Goal: Task Accomplishment & Management: Manage account settings

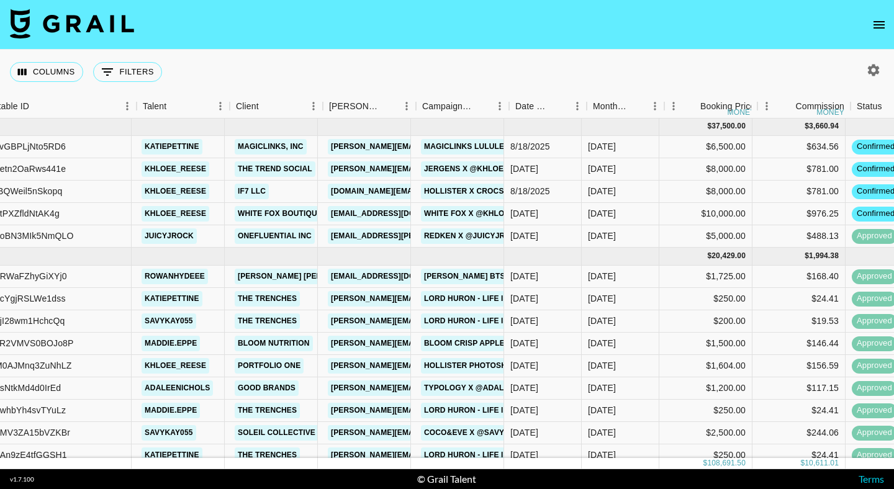
scroll to position [1, 121]
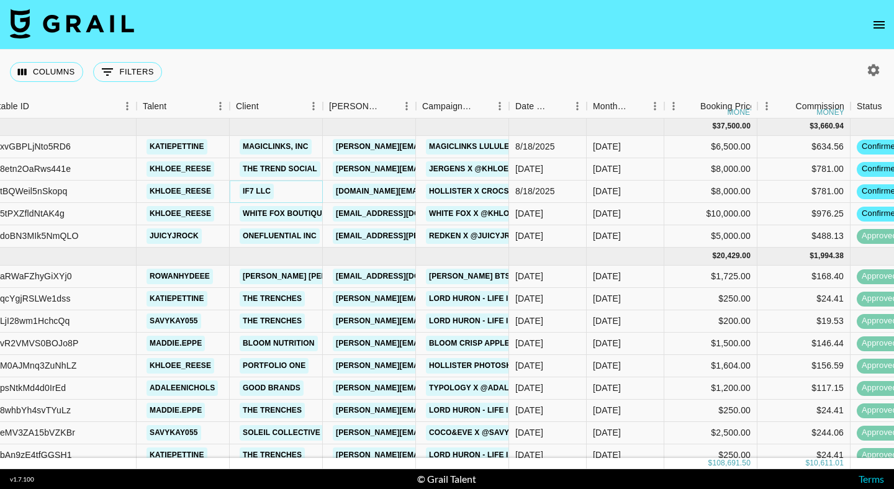
click at [263, 188] on link "IF7 LLC" at bounding box center [257, 192] width 34 height 16
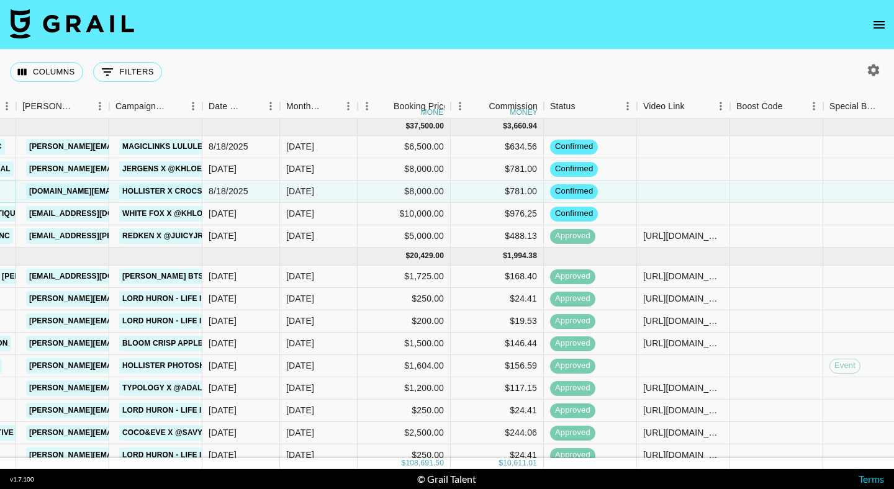
scroll to position [1, 515]
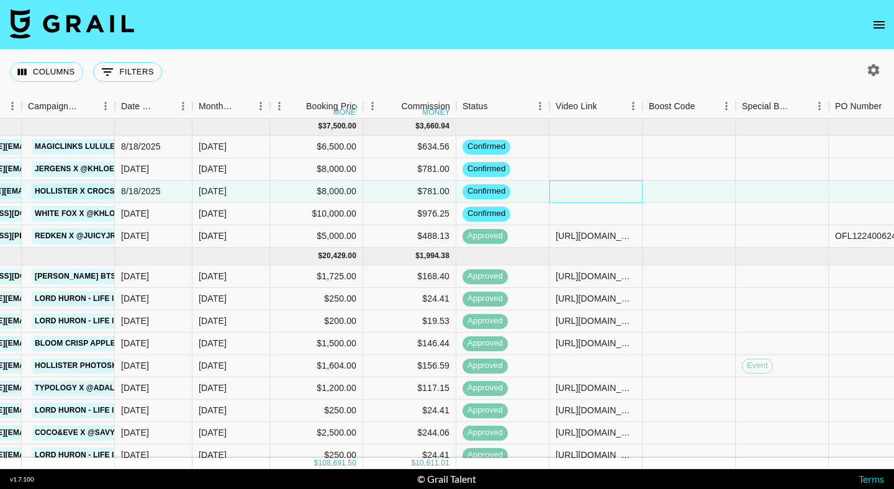
click at [588, 192] on div at bounding box center [595, 192] width 93 height 22
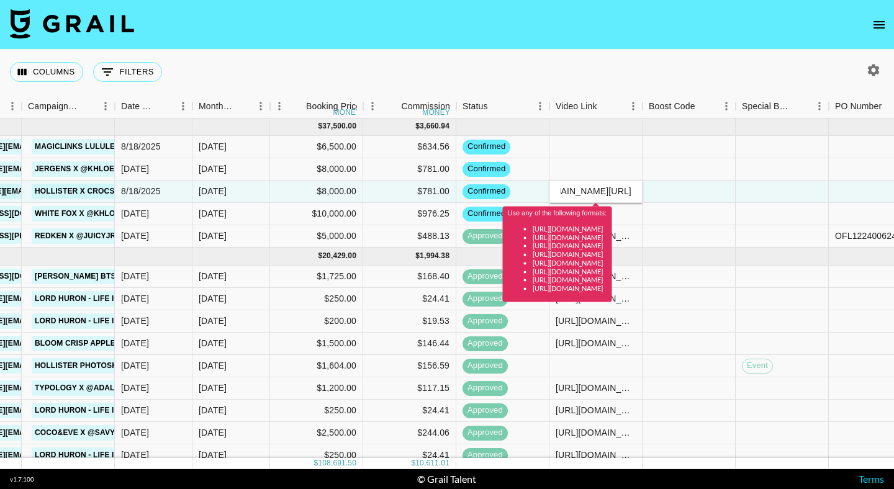
scroll to position [0, 0]
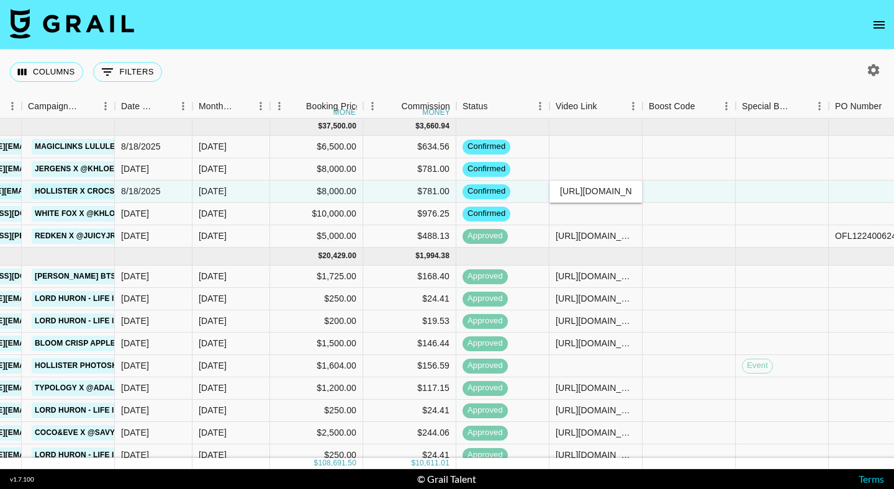
type input "https://www.tiktok.com/@khloee_reese/video/7547858448059354399?is_from_webapp=1…"
click at [678, 191] on div at bounding box center [688, 192] width 93 height 22
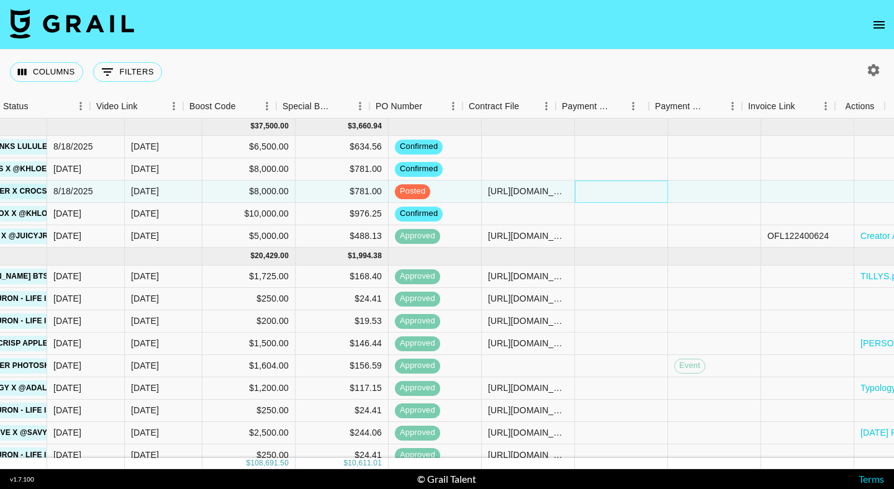
scroll to position [1, 974]
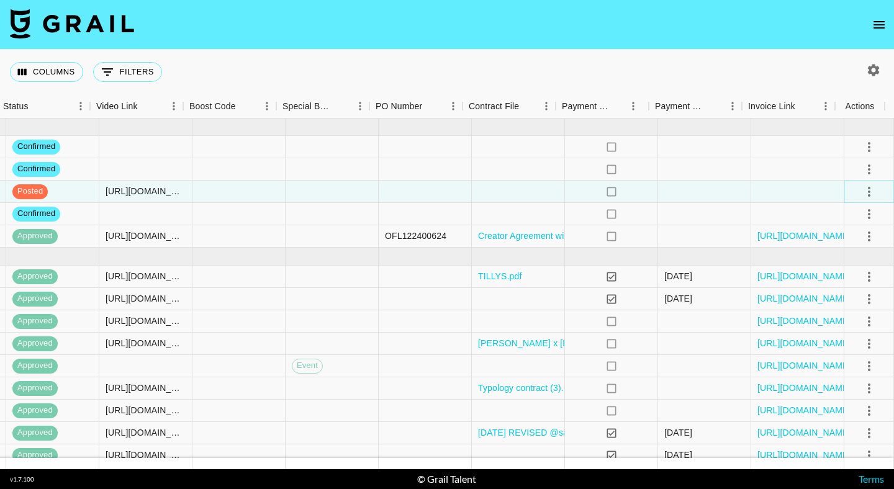
click at [861, 189] on icon "select merge strategy" at bounding box center [868, 191] width 15 height 15
click at [835, 308] on div "Approve" at bounding box center [842, 307] width 38 height 15
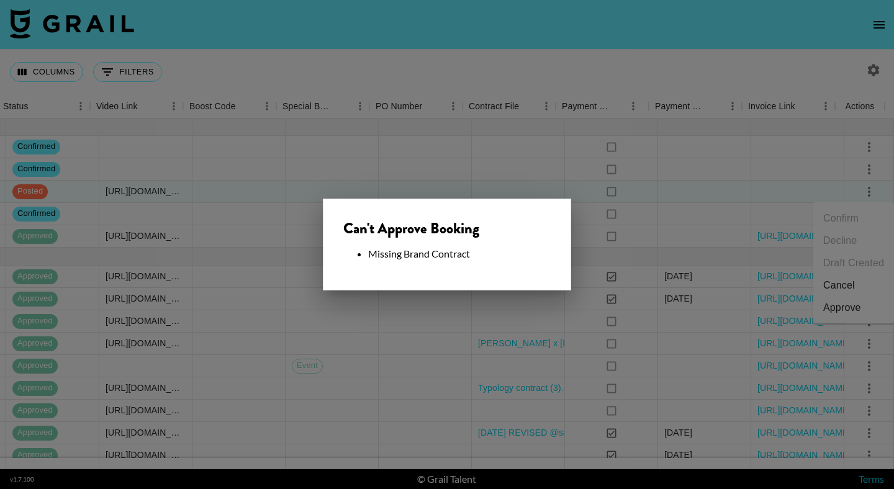
click at [671, 234] on div at bounding box center [447, 244] width 894 height 489
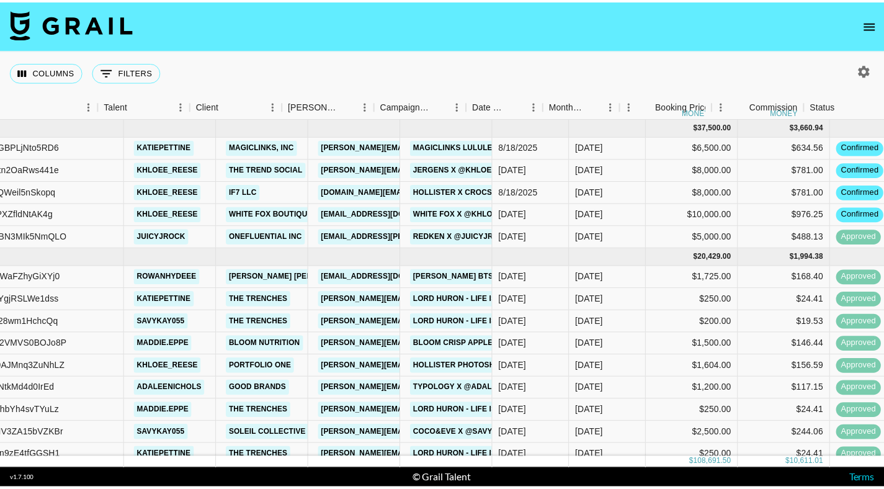
scroll to position [0, 271]
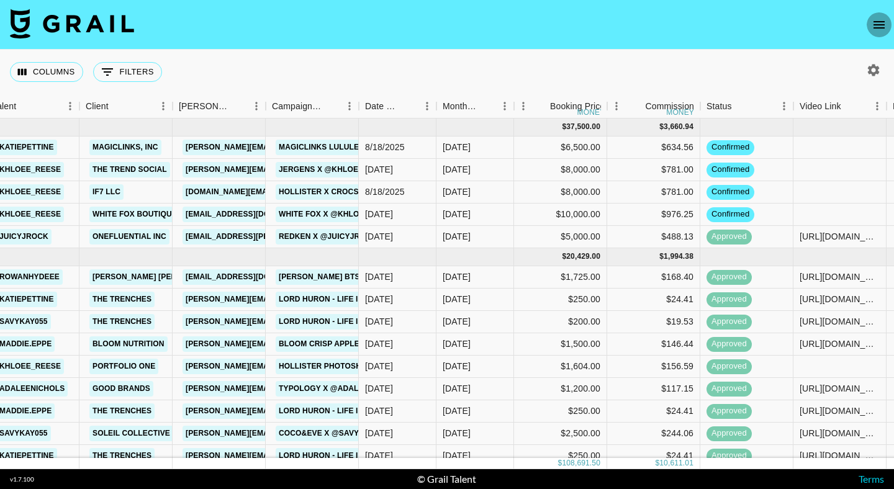
click at [882, 22] on icon "open drawer" at bounding box center [878, 24] width 15 height 15
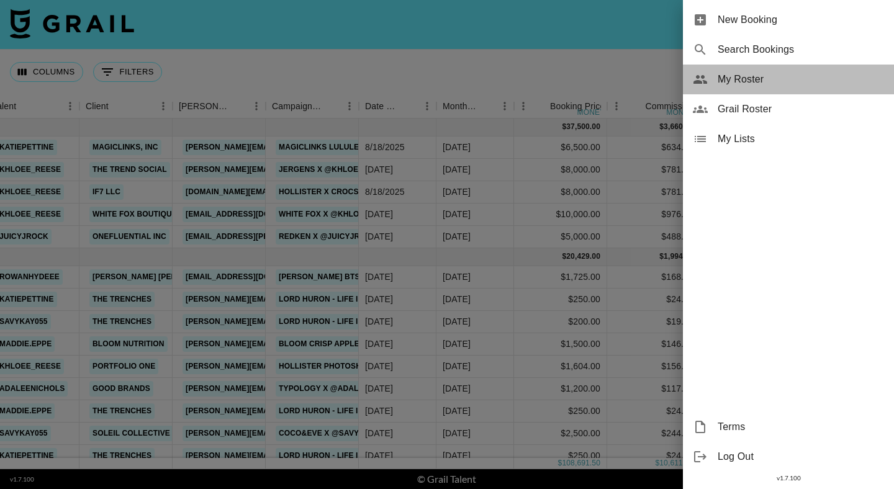
click at [740, 82] on span "My Roster" at bounding box center [800, 79] width 166 height 15
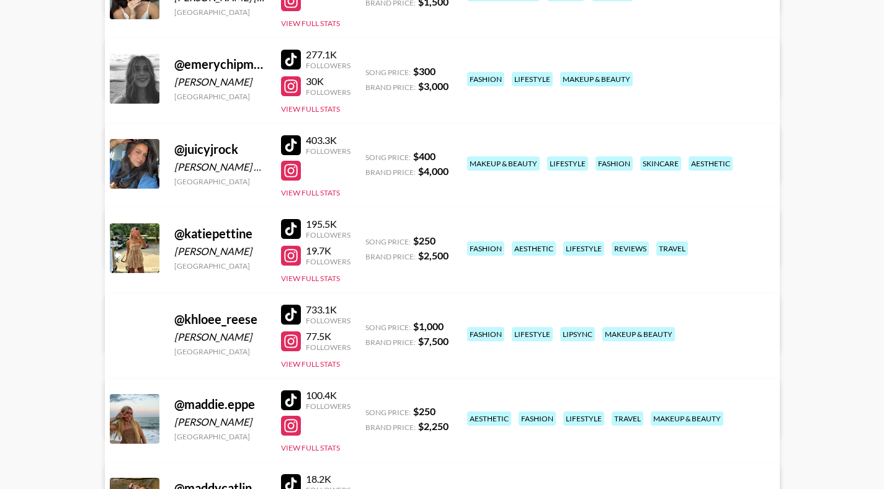
scroll to position [251, 0]
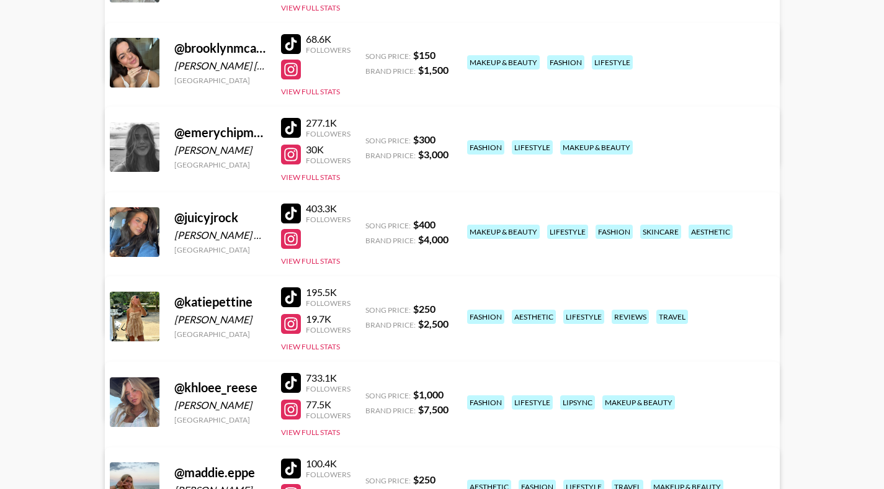
click at [369, 224] on link "View/Edit Details" at bounding box center [248, 230] width 242 height 12
click at [369, 393] on link "View/Edit Details" at bounding box center [248, 399] width 242 height 12
click at [369, 479] on link "View/Edit Details" at bounding box center [248, 485] width 242 height 12
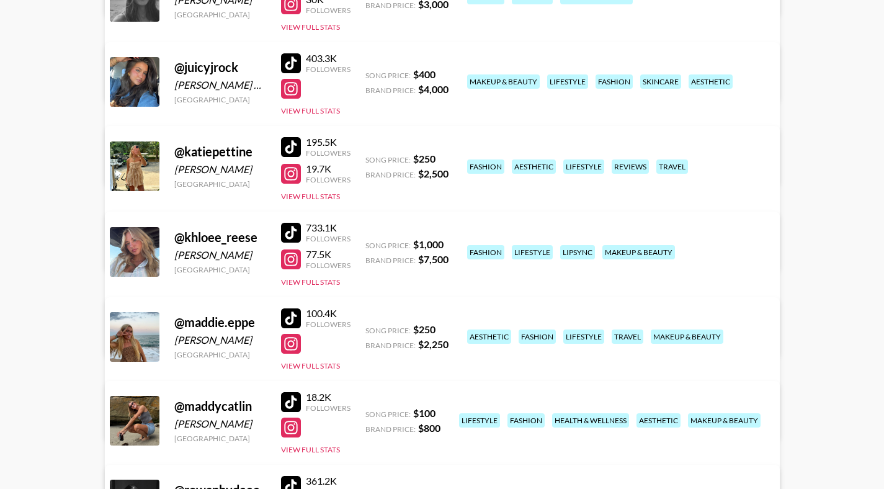
scroll to position [430, 0]
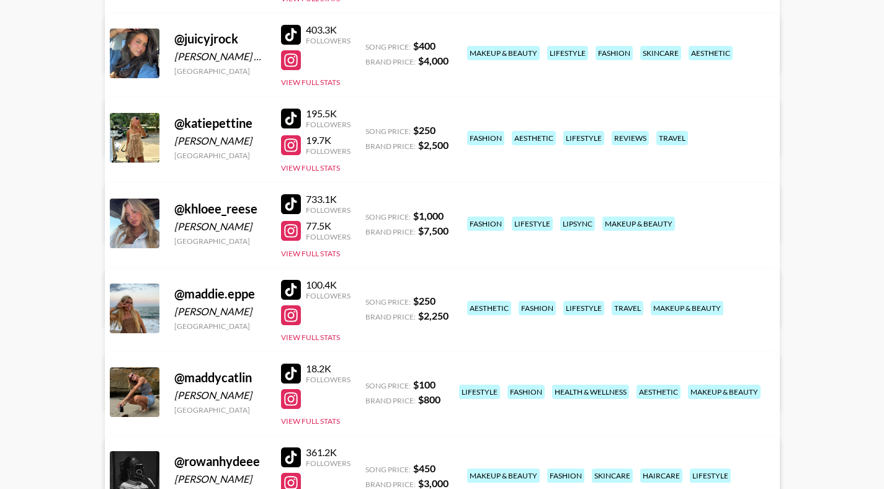
click at [369, 384] on link "View/Edit Details" at bounding box center [248, 390] width 242 height 12
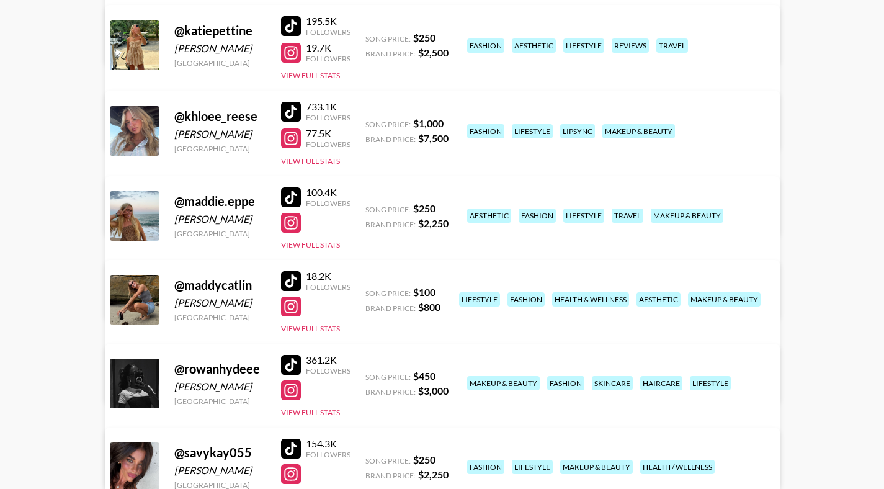
scroll to position [523, 0]
click at [369, 459] on link "View/Edit Details" at bounding box center [248, 465] width 242 height 12
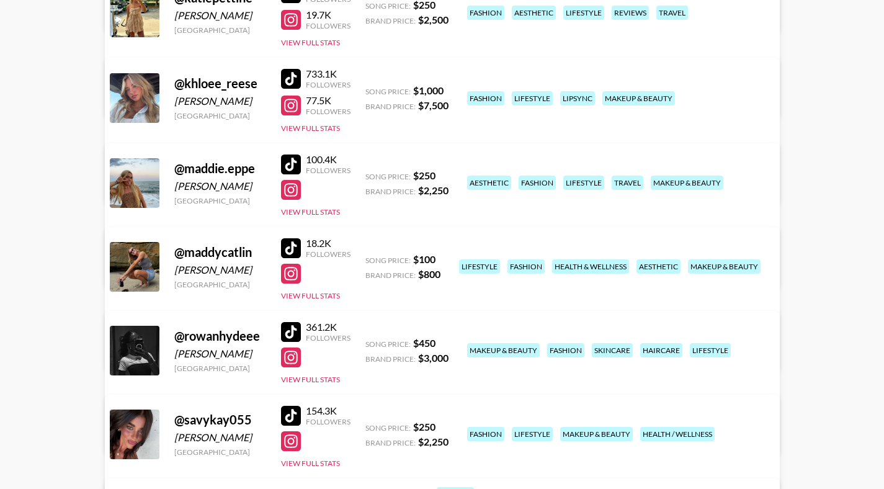
scroll to position [708, 0]
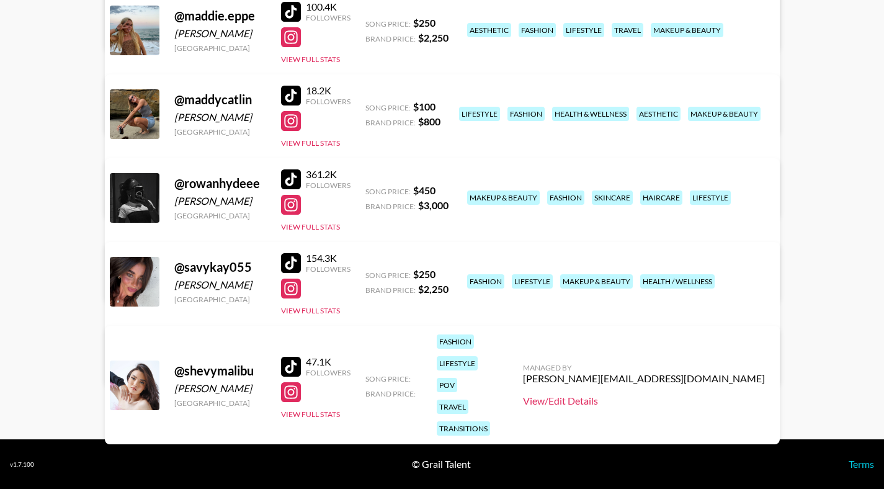
click at [689, 395] on link "View/Edit Details" at bounding box center [644, 401] width 242 height 12
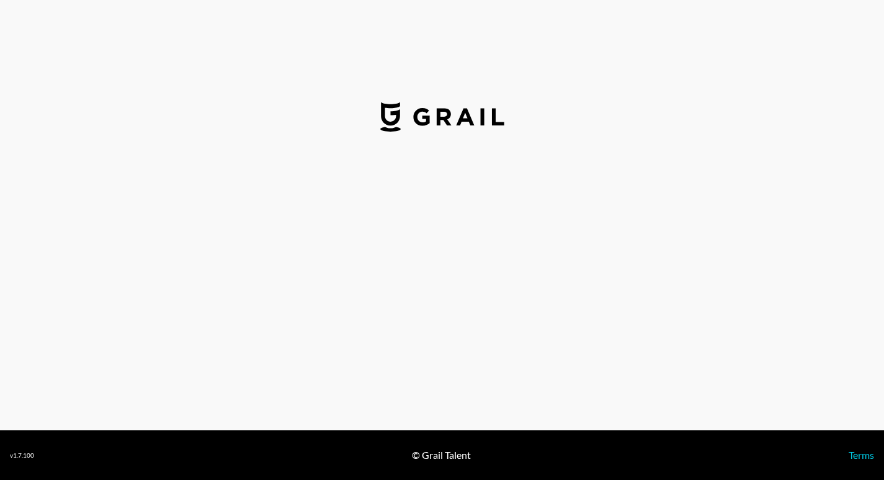
select select "USD"
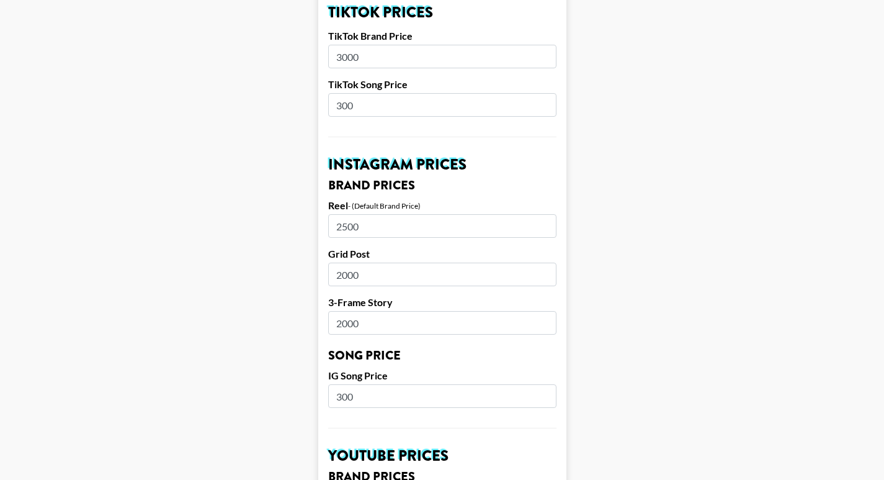
scroll to position [563, 0]
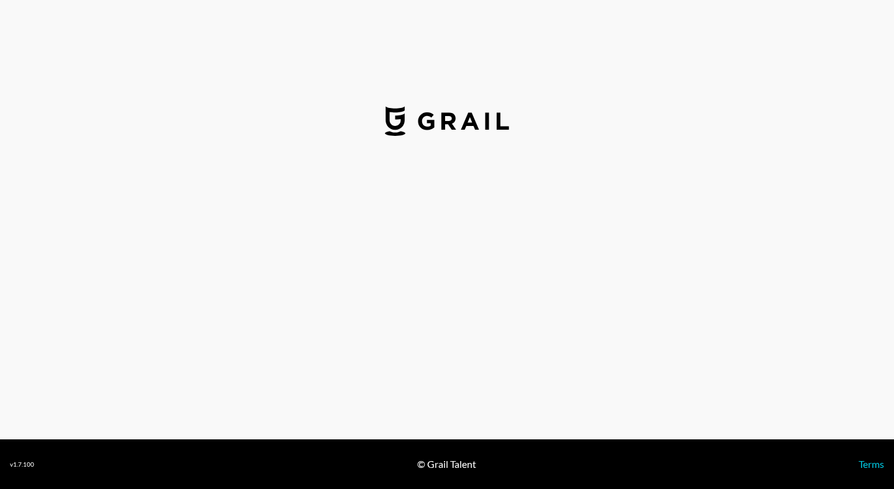
select select "USD"
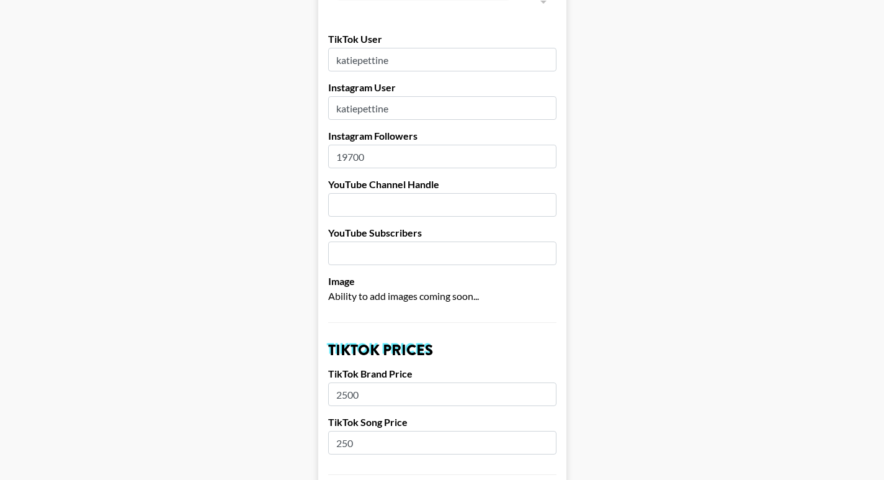
scroll to position [413, 0]
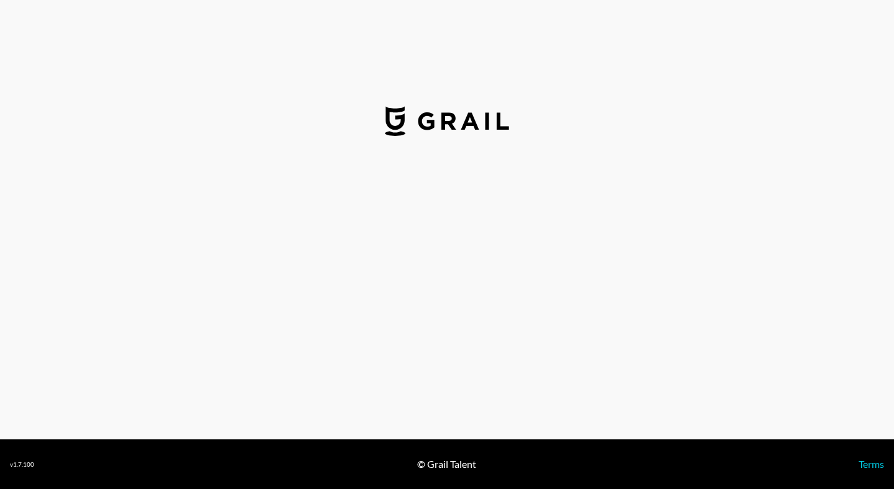
select select "USD"
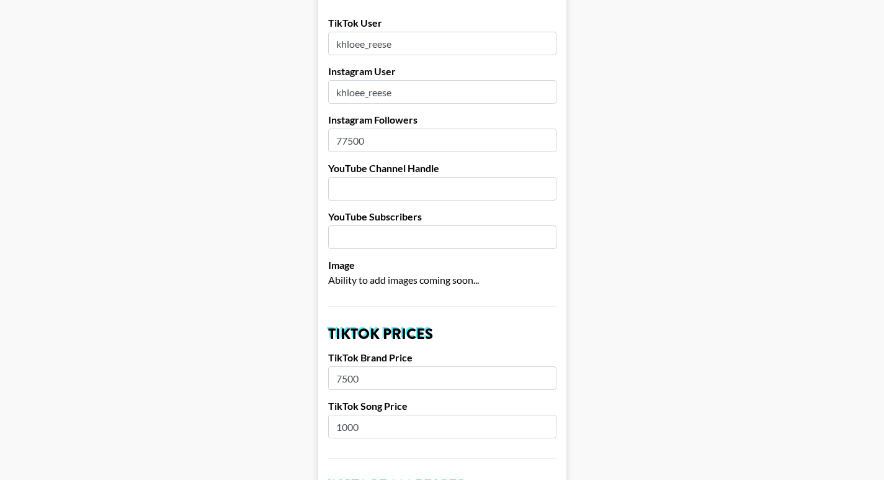
scroll to position [441, 0]
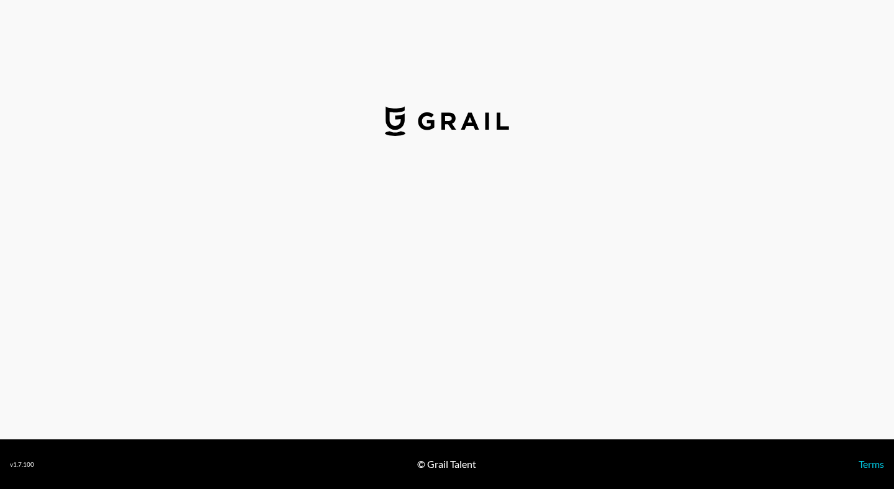
select select "USD"
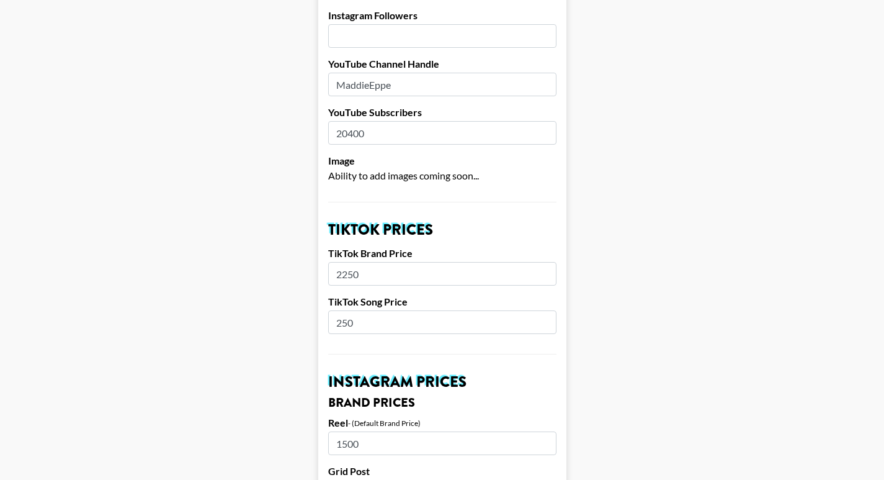
scroll to position [382, 0]
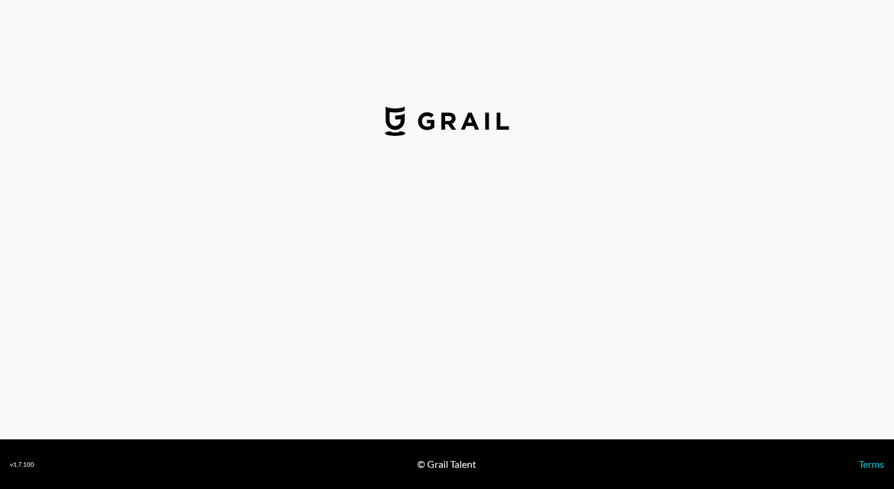
select select "USD"
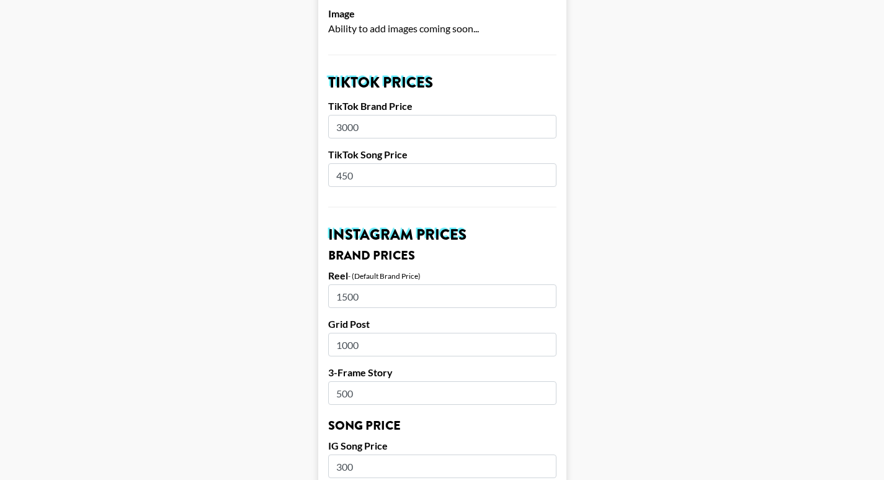
scroll to position [472, 0]
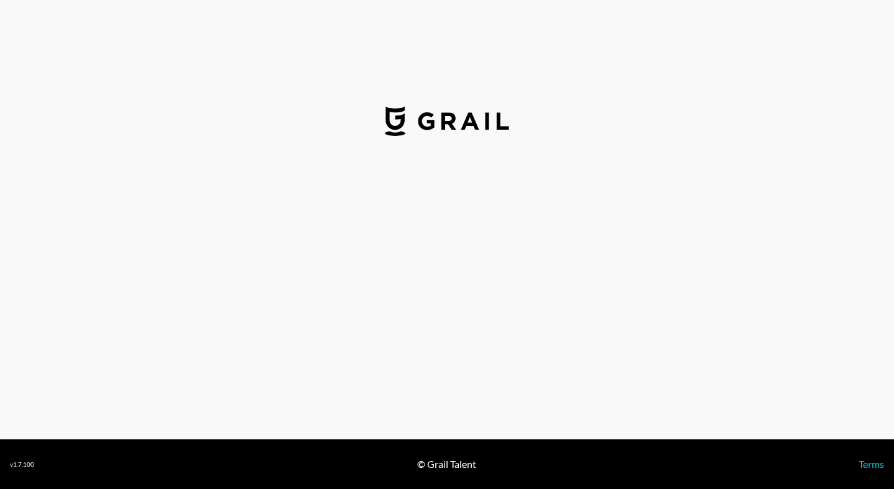
select select "USD"
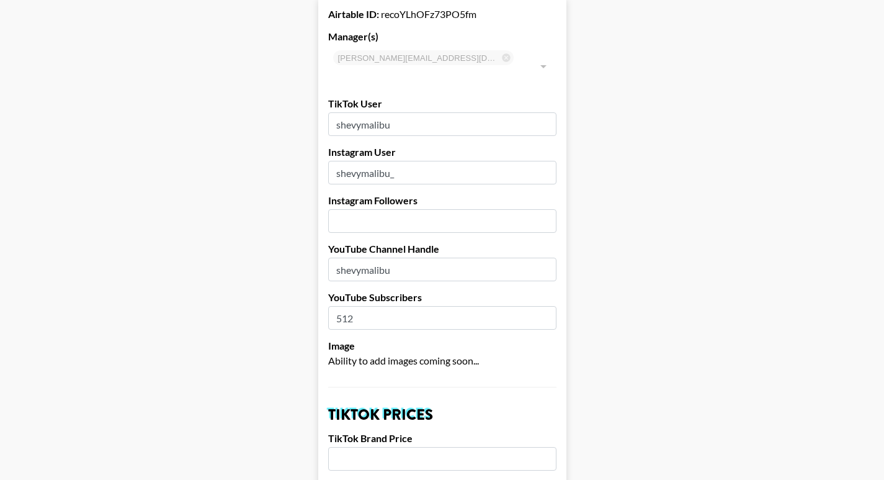
scroll to position [415, 0]
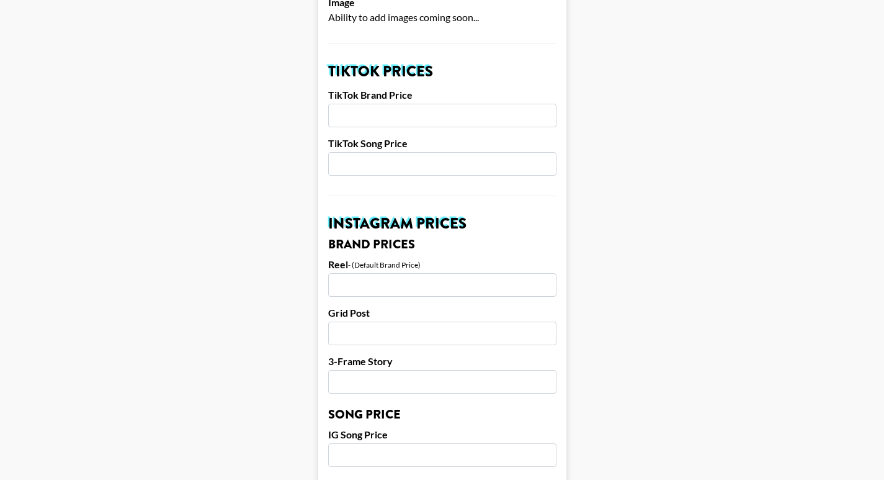
click at [414, 273] on input "number" at bounding box center [442, 285] width 228 height 24
type input "1250"
click at [370, 321] on input "number" at bounding box center [442, 333] width 228 height 24
type input "1000"
click at [357, 370] on input "number" at bounding box center [442, 382] width 228 height 24
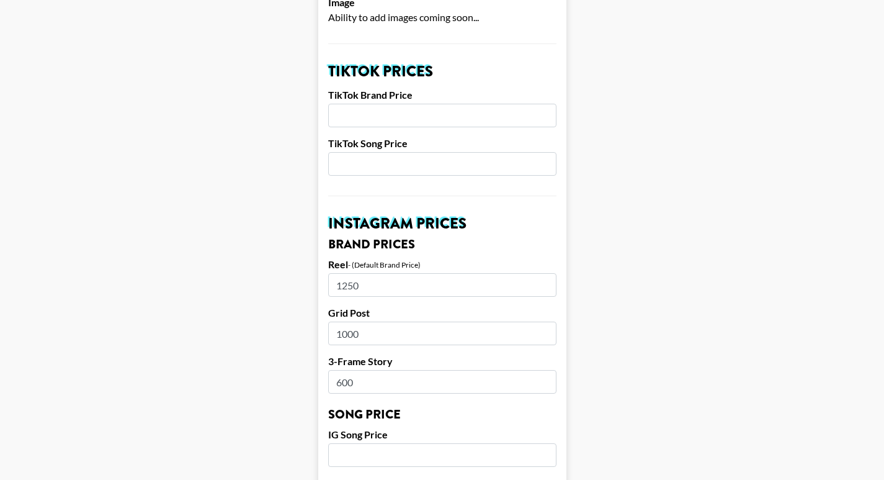
type input "600"
click at [642, 306] on main "Airtable ID: recoYLhOFz73PO5fm Manager(s) [PERSON_NAME][EMAIL_ADDRESS][DOMAIN_N…" at bounding box center [442, 436] width 865 height 1562
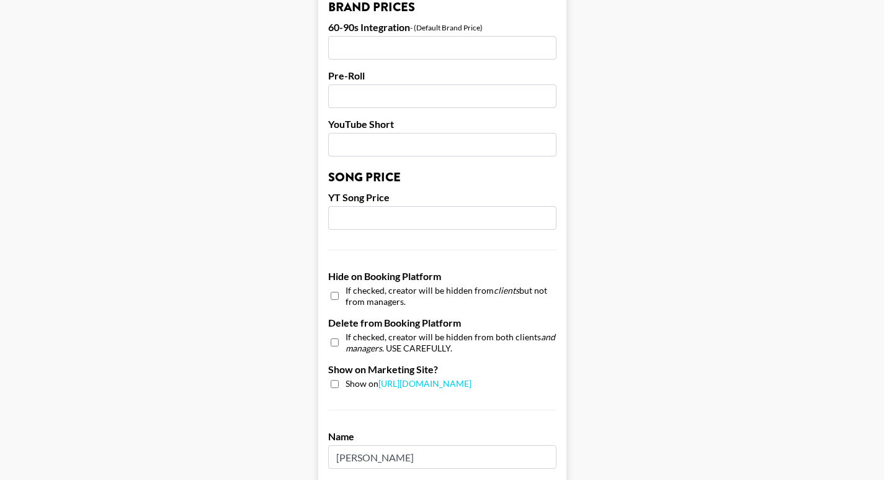
scroll to position [1204, 0]
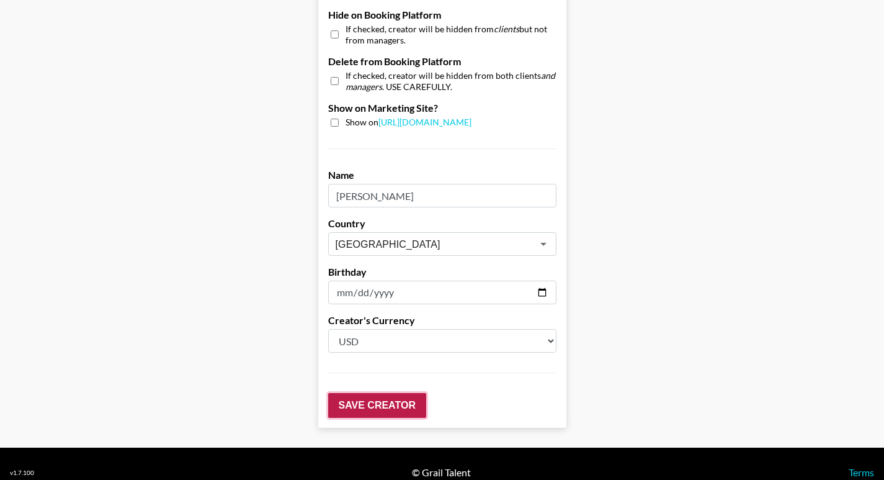
click at [390, 393] on input "Save Creator" at bounding box center [377, 405] width 98 height 25
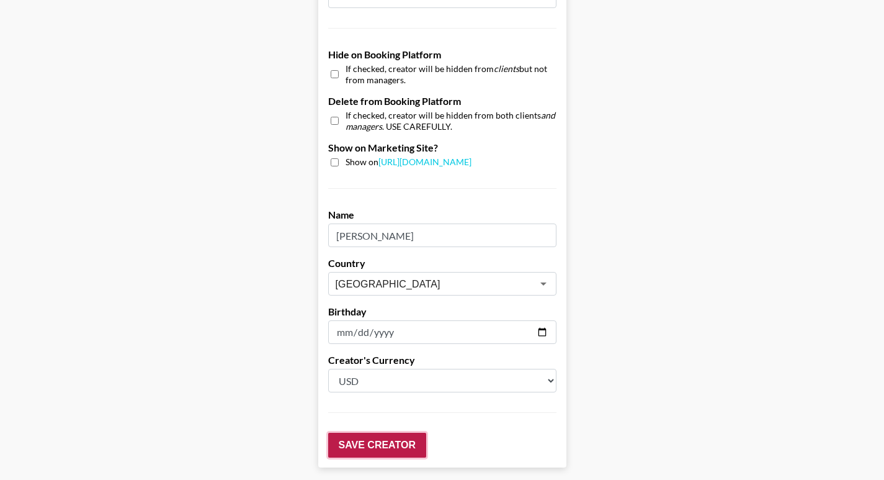
scroll to position [1244, 0]
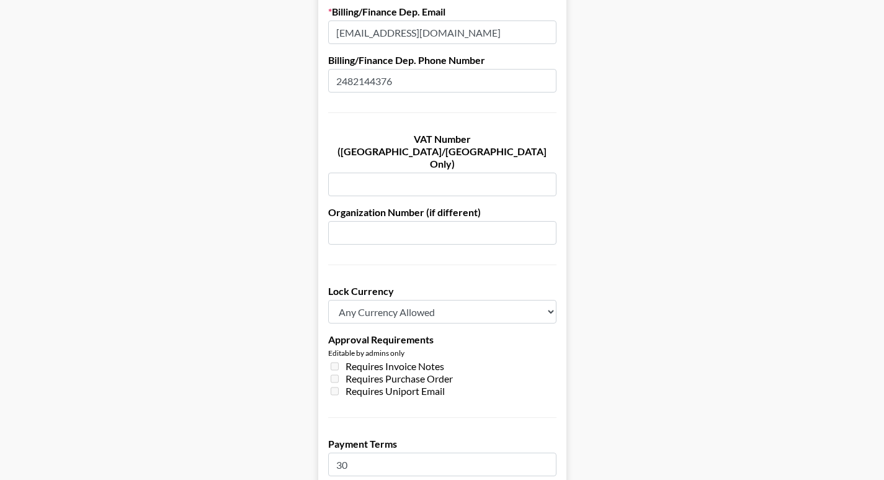
scroll to position [844, 0]
